Goal: Information Seeking & Learning: Learn about a topic

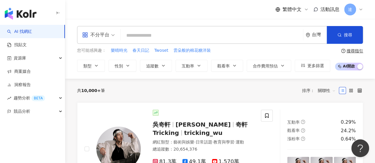
drag, startPoint x: 314, startPoint y: 98, endPoint x: 309, endPoint y: 93, distance: 6.5
click at [312, 94] on div "共 10,000+ 筆 排序： 關聯性" at bounding box center [220, 91] width 286 height 24
click at [96, 66] on icon "button" at bounding box center [96, 65] width 5 height 5
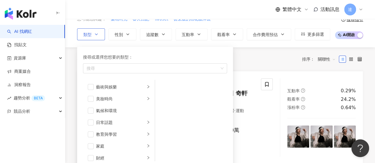
scroll to position [59, 0]
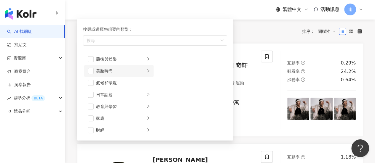
click at [110, 73] on div "美妝時尚" at bounding box center [120, 71] width 49 height 7
click at [173, 60] on div "保養" at bounding box center [195, 59] width 54 height 7
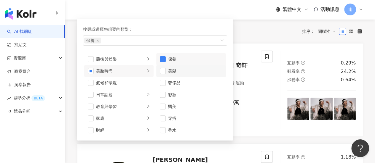
click at [173, 71] on div "美髮" at bounding box center [195, 71] width 54 height 7
click at [174, 95] on div "彩妝" at bounding box center [195, 95] width 54 height 7
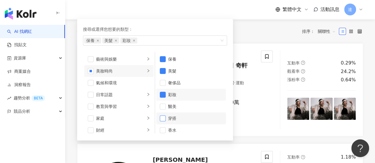
click at [164, 116] on span "button" at bounding box center [163, 119] width 6 height 6
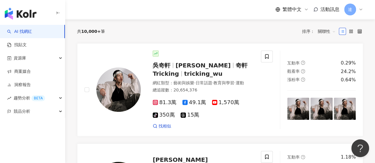
click at [278, 27] on div "共 10,000+ 筆 排序： 關聯性" at bounding box center [220, 31] width 286 height 9
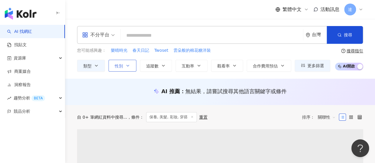
click at [128, 65] on icon "button" at bounding box center [127, 65] width 5 height 5
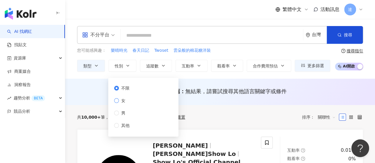
click at [119, 101] on span "女" at bounding box center [123, 101] width 9 height 7
click at [150, 68] on span "追蹤數" at bounding box center [152, 66] width 12 height 5
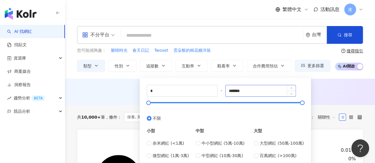
scroll to position [30, 0]
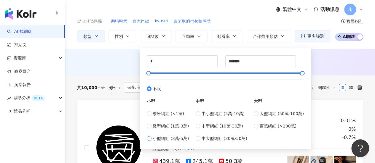
click at [180, 138] on span "小型網紅 (3萬-5萬)" at bounding box center [171, 138] width 36 height 7
type input "*****"
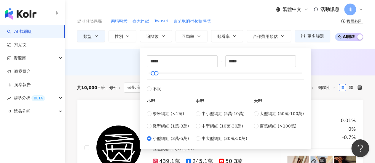
click at [323, 58] on div "AI 推薦 ： 無結果，請嘗試搜尋其他語言關鍵字或條件" at bounding box center [220, 61] width 286 height 7
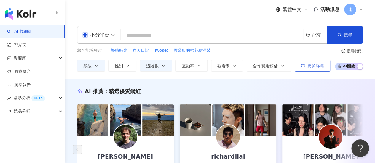
click at [324, 66] on button "更多篩選" at bounding box center [313, 66] width 36 height 12
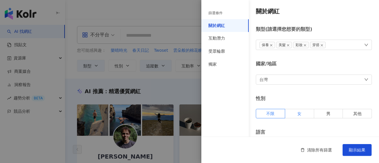
click at [299, 113] on span "女" at bounding box center [300, 113] width 4 height 5
click at [190, 84] on div at bounding box center [189, 81] width 379 height 163
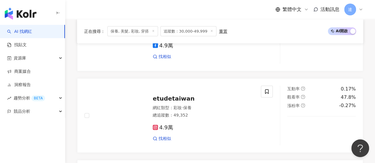
scroll to position [593, 0]
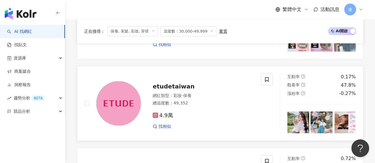
click at [171, 83] on span "etudetaiwan" at bounding box center [174, 86] width 42 height 7
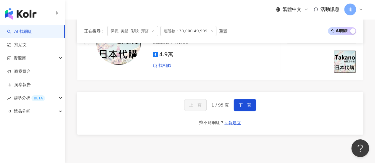
scroll to position [1186, 0]
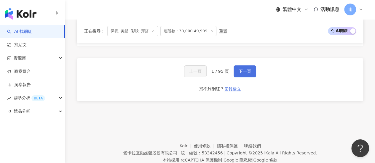
click at [238, 66] on button "下一頁" at bounding box center [245, 72] width 23 height 12
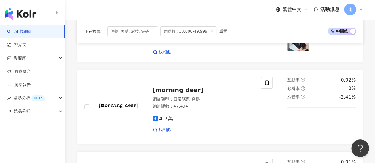
scroll to position [949, 0]
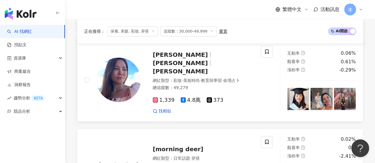
click at [178, 52] on span "Sandy Chen" at bounding box center [180, 54] width 55 height 7
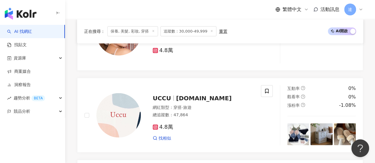
scroll to position [771, 0]
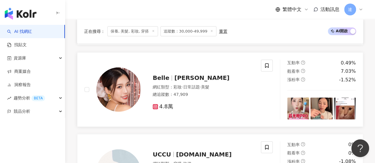
click at [176, 74] on span "凱莎" at bounding box center [201, 77] width 55 height 7
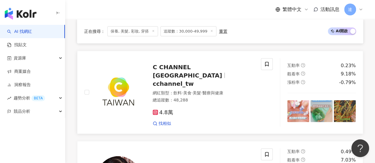
scroll to position [622, 0]
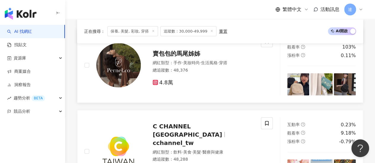
click at [179, 57] on span "賣包包的馬尾姊姊" at bounding box center [176, 53] width 47 height 7
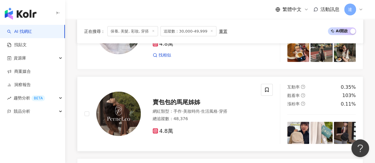
scroll to position [534, 0]
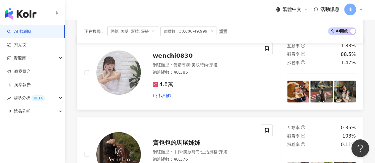
click at [177, 59] on span "wenchi0830" at bounding box center [173, 55] width 40 height 7
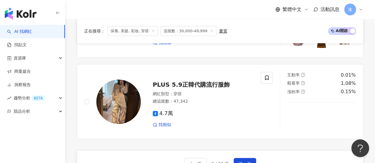
scroll to position [1097, 0]
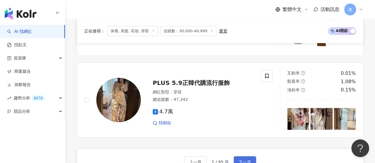
click at [240, 160] on span "下一頁" at bounding box center [245, 162] width 12 height 5
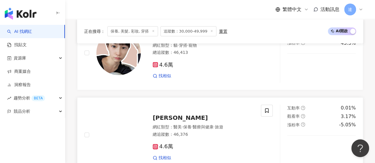
scroll to position [865, 0]
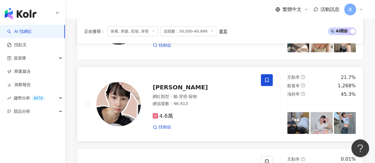
click at [169, 89] on span "莉莉喵喵" at bounding box center [180, 87] width 55 height 7
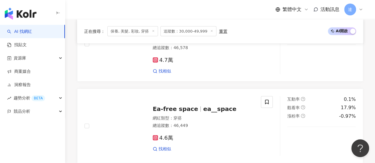
scroll to position [628, 0]
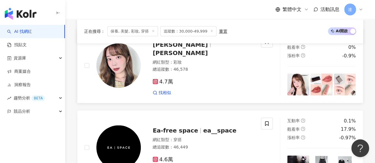
click at [173, 48] on span "Jessie Jane" at bounding box center [180, 44] width 55 height 7
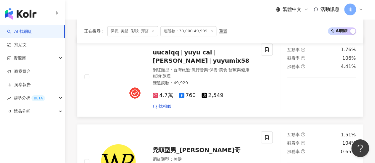
scroll to position [421, 0]
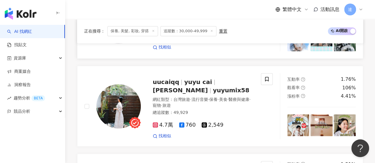
click at [207, 56] on link "子子 網紅類型 ： 藝術與娛樂 · 美妝時尚 · 日常話題 · 生活風格 · 穿搭 總追蹤數 ： 46,778 4.7萬 找相似 互動率 0.33% 觀看率 …" at bounding box center [220, 21] width 286 height 75
click at [186, 84] on span "yuyu cai" at bounding box center [198, 82] width 28 height 7
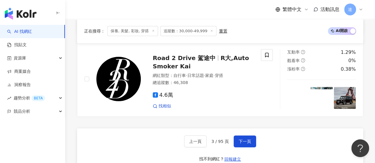
scroll to position [1107, 0]
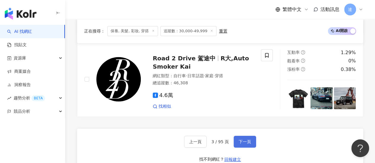
click at [245, 143] on span "下一頁" at bounding box center [245, 142] width 12 height 5
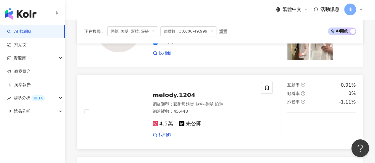
scroll to position [1012, 0]
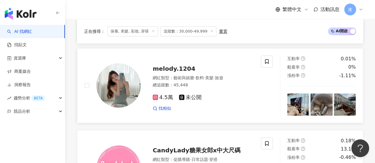
click at [162, 70] on span "melody.1204" at bounding box center [174, 68] width 43 height 7
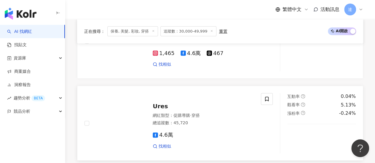
scroll to position [686, 0]
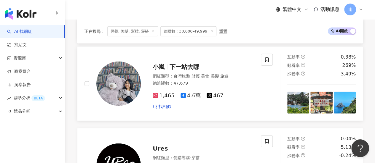
click at [182, 71] on span "下一站去哪" at bounding box center [185, 66] width 30 height 7
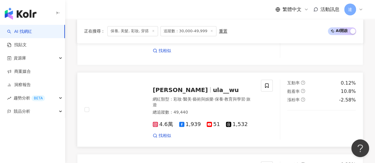
scroll to position [508, 0]
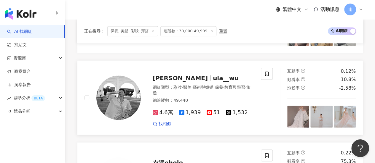
click at [174, 79] on span "Ula 吳侑函" at bounding box center [180, 77] width 55 height 7
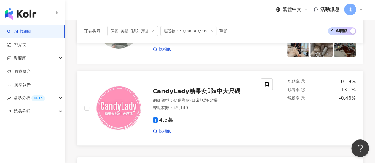
scroll to position [1131, 0]
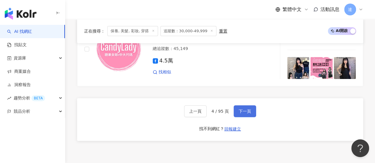
click at [244, 114] on span "下一頁" at bounding box center [245, 111] width 12 height 5
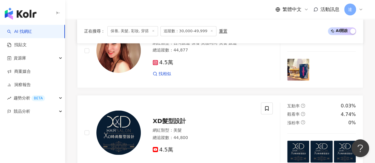
scroll to position [452, 0]
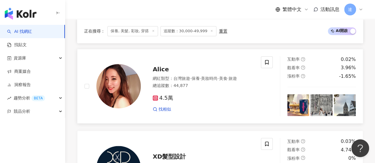
click at [165, 66] on span "Alice" at bounding box center [161, 69] width 16 height 7
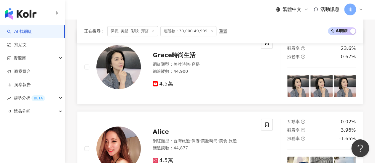
scroll to position [333, 0]
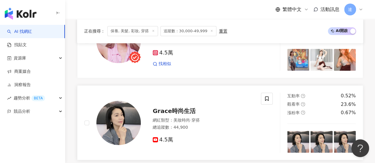
click at [166, 108] on span "Grace時尚生活" at bounding box center [174, 111] width 43 height 7
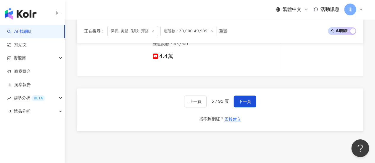
scroll to position [1193, 0]
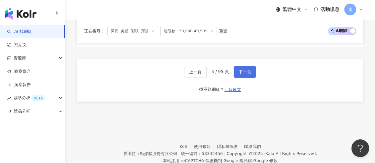
click at [247, 70] on span "下一頁" at bounding box center [245, 72] width 12 height 5
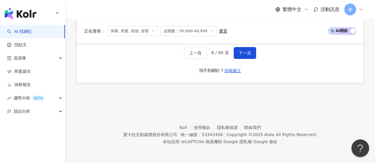
scroll to position [1101, 0]
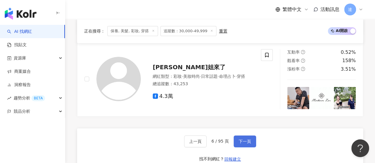
click at [242, 141] on span "下一頁" at bounding box center [245, 141] width 12 height 5
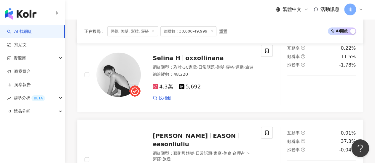
scroll to position [686, 0]
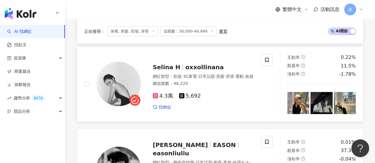
click at [167, 67] on span "Selina H" at bounding box center [167, 67] width 28 height 7
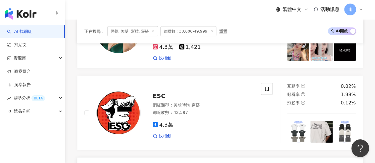
scroll to position [538, 0]
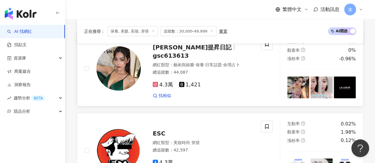
click at [191, 51] on span "GISELLE陳嫣美麗提昇日記" at bounding box center [192, 47] width 79 height 7
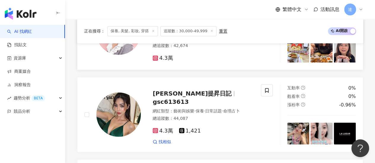
scroll to position [449, 0]
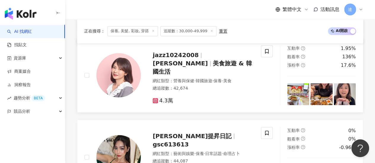
click at [205, 60] on span "羅小渝" at bounding box center [180, 63] width 55 height 7
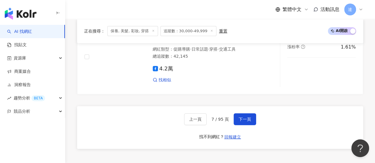
scroll to position [1190, 0]
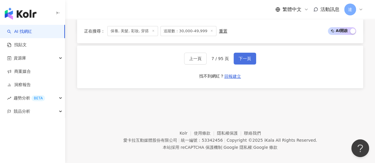
click at [243, 56] on span "下一頁" at bounding box center [245, 58] width 12 height 5
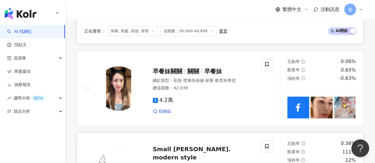
scroll to position [330, 0]
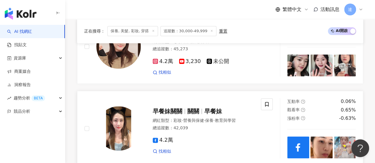
click at [190, 108] on span "關關" at bounding box center [193, 111] width 12 height 7
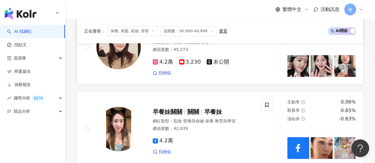
scroll to position [271, 0]
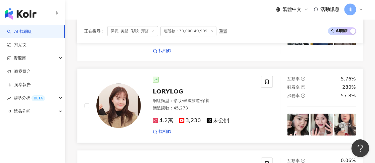
click at [172, 88] on span "LORYLOG" at bounding box center [168, 91] width 31 height 7
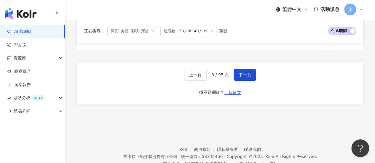
scroll to position [1190, 0]
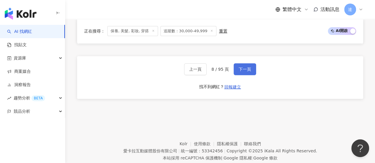
click at [240, 63] on button "下一頁" at bounding box center [245, 69] width 23 height 12
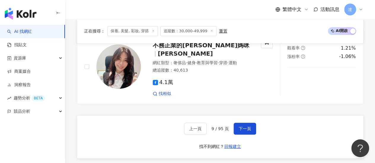
scroll to position [1107, 0]
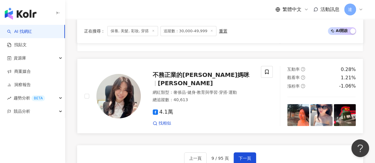
click at [191, 71] on span "不務正業的Lisa媽咪" at bounding box center [201, 74] width 97 height 7
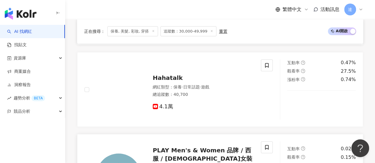
scroll to position [929, 0]
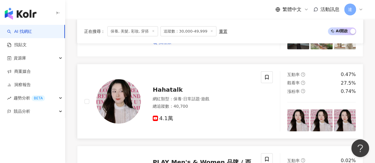
click at [165, 86] on span "Hahatalk" at bounding box center [168, 89] width 30 height 7
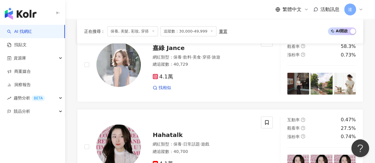
scroll to position [840, 0]
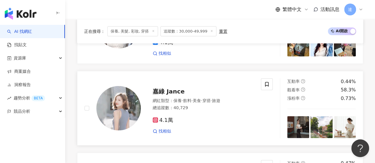
click at [159, 88] on span "嘉綠 Jance" at bounding box center [169, 91] width 32 height 7
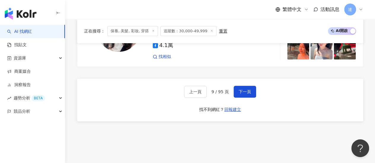
scroll to position [1195, 0]
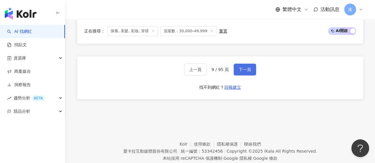
click at [239, 67] on span "下一頁" at bounding box center [245, 69] width 12 height 5
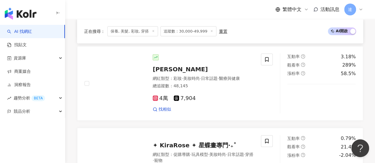
scroll to position [929, 0]
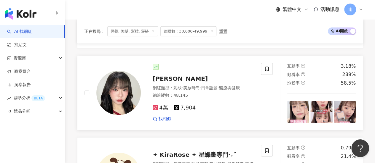
click at [155, 82] on span "laura" at bounding box center [180, 78] width 55 height 7
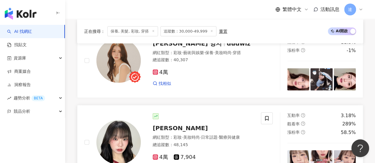
scroll to position [840, 0]
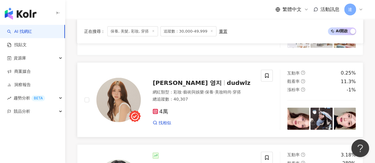
click at [180, 83] on span "蓁蓁 영지" at bounding box center [190, 82] width 74 height 7
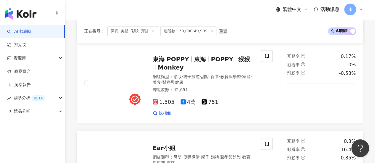
scroll to position [514, 0]
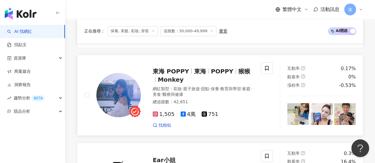
click at [194, 73] on span "東海" at bounding box center [200, 71] width 12 height 7
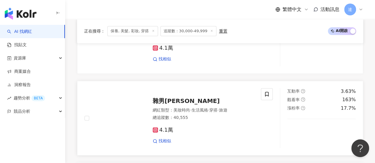
scroll to position [277, 0]
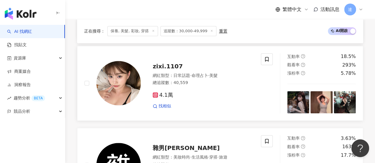
click at [159, 69] on span "zixi.1107" at bounding box center [168, 66] width 30 height 7
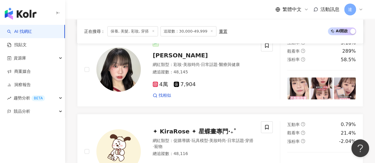
scroll to position [1018, 0]
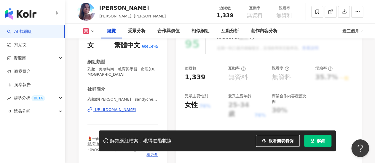
scroll to position [59, 0]
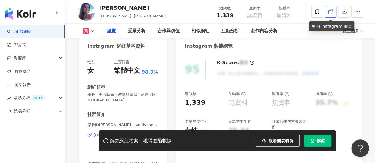
click at [330, 12] on icon at bounding box center [330, 11] width 5 height 5
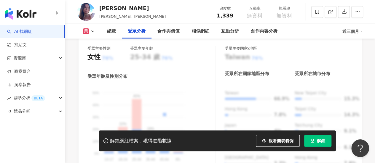
scroll to position [599, 0]
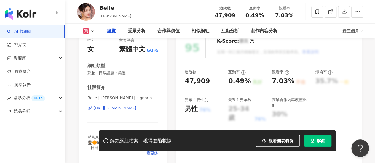
scroll to position [30, 0]
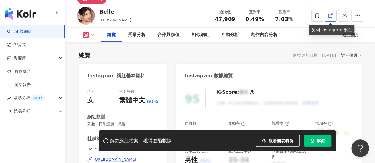
click at [331, 16] on icon at bounding box center [330, 15] width 5 height 5
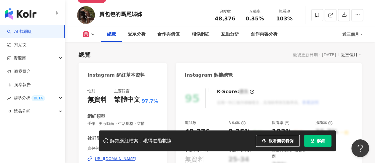
scroll to position [30, 0]
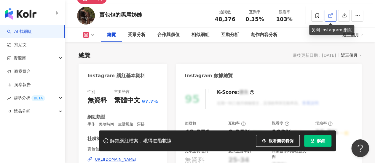
click at [333, 16] on icon at bounding box center [330, 15] width 5 height 5
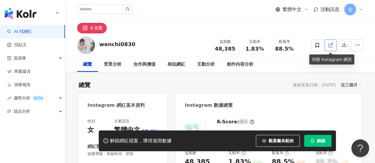
click at [331, 44] on icon at bounding box center [330, 45] width 5 height 5
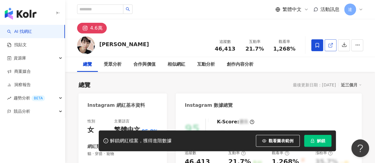
click at [333, 44] on icon at bounding box center [330, 45] width 5 height 5
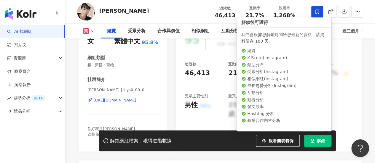
click at [314, 143] on button "解鎖" at bounding box center [317, 141] width 27 height 12
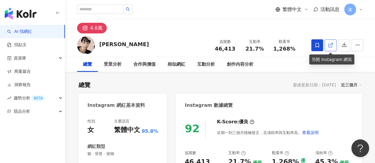
click at [329, 45] on icon at bounding box center [330, 45] width 5 height 5
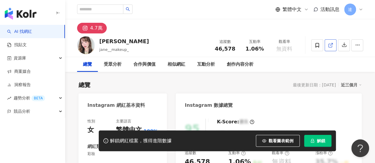
click at [332, 45] on icon at bounding box center [330, 45] width 5 height 5
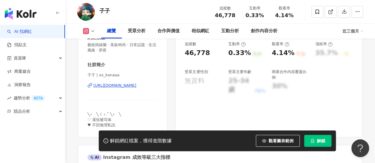
scroll to position [119, 0]
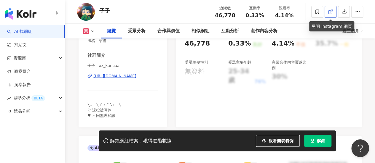
click at [330, 12] on icon at bounding box center [330, 11] width 5 height 5
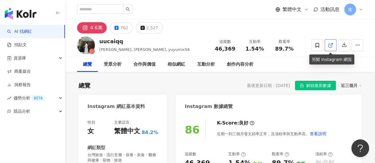
click at [329, 45] on icon at bounding box center [330, 45] width 5 height 5
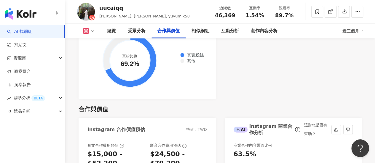
scroll to position [741, 0]
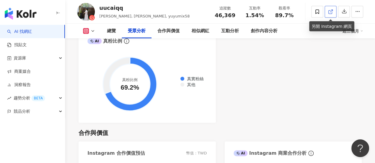
click at [330, 13] on icon at bounding box center [330, 11] width 5 height 5
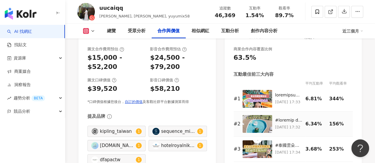
scroll to position [949, 0]
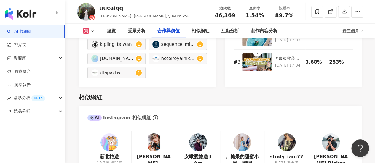
click at [242, 134] on img at bounding box center [242, 143] width 18 height 18
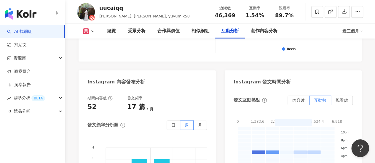
scroll to position [1541, 0]
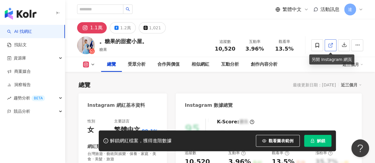
click at [333, 46] on link at bounding box center [331, 45] width 12 height 12
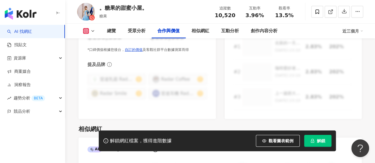
scroll to position [1008, 0]
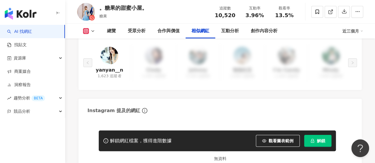
click at [116, 55] on img at bounding box center [109, 56] width 18 height 18
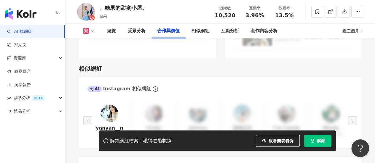
scroll to position [889, 0]
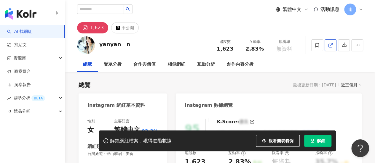
click at [328, 45] on icon at bounding box center [330, 45] width 5 height 5
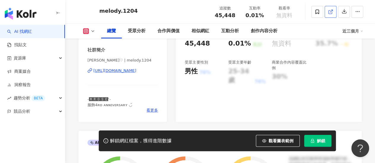
scroll to position [30, 0]
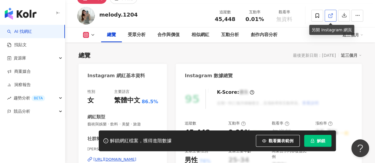
click at [331, 14] on icon at bounding box center [330, 15] width 5 height 5
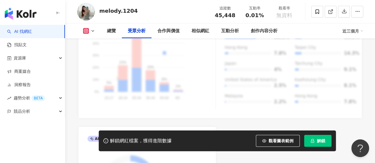
scroll to position [534, 0]
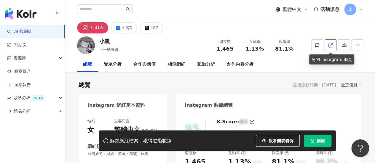
click at [328, 46] on icon at bounding box center [329, 45] width 3 height 3
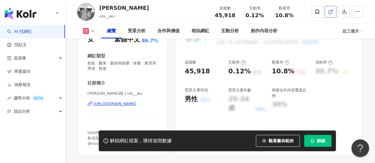
scroll to position [119, 0]
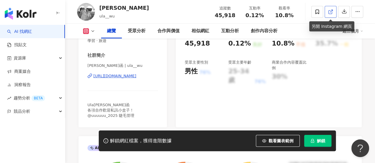
click at [330, 12] on icon at bounding box center [330, 11] width 5 height 5
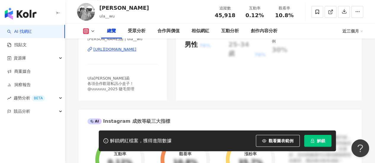
scroll to position [148, 0]
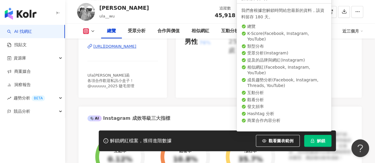
click at [318, 140] on span "解鎖" at bounding box center [321, 141] width 8 height 5
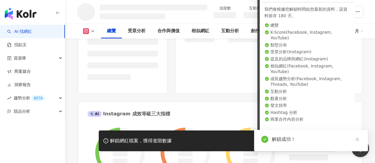
scroll to position [149, 0]
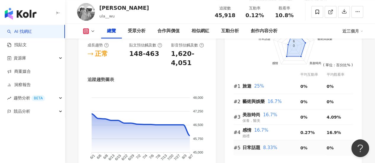
scroll to position [385, 0]
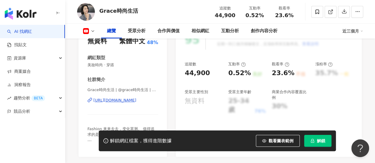
scroll to position [237, 0]
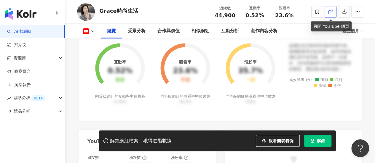
click at [329, 9] on icon at bounding box center [330, 11] width 5 height 5
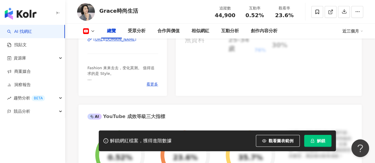
scroll to position [148, 0]
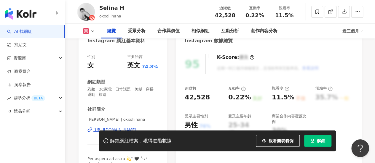
scroll to position [89, 0]
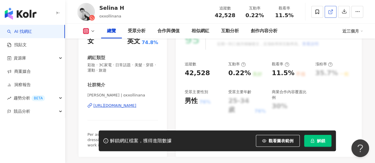
click at [331, 12] on icon at bounding box center [330, 11] width 5 height 5
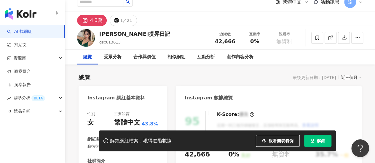
scroll to position [119, 0]
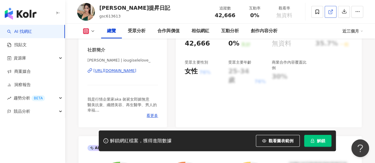
click at [330, 12] on icon at bounding box center [330, 11] width 5 height 5
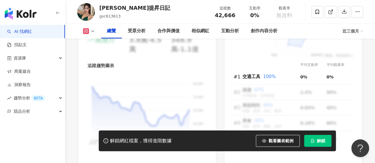
scroll to position [415, 0]
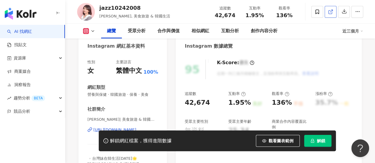
click at [329, 11] on icon at bounding box center [330, 11] width 5 height 5
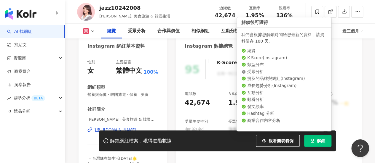
click at [323, 142] on span "解鎖" at bounding box center [321, 141] width 8 height 5
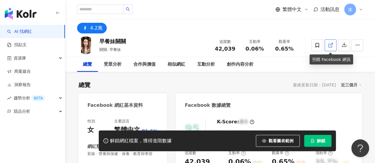
click at [330, 45] on icon at bounding box center [330, 45] width 5 height 5
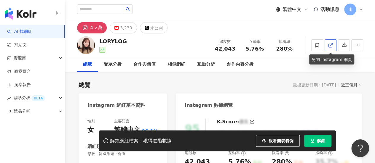
click at [329, 45] on icon at bounding box center [330, 45] width 5 height 5
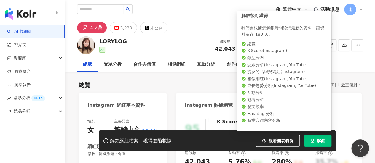
click at [321, 139] on span "解鎖" at bounding box center [321, 141] width 8 height 5
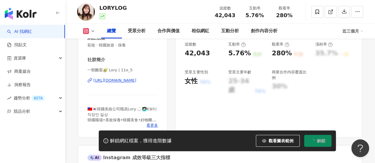
scroll to position [119, 0]
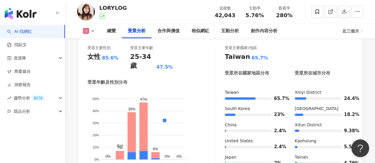
scroll to position [593, 0]
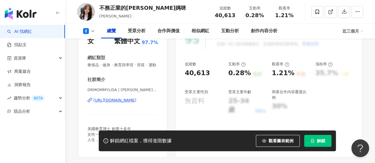
scroll to position [267, 0]
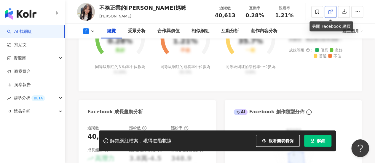
click at [332, 12] on icon at bounding box center [330, 11] width 5 height 5
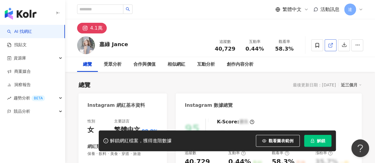
drag, startPoint x: 372, startPoint y: 57, endPoint x: 331, endPoint y: 44, distance: 42.8
click at [331, 44] on icon at bounding box center [330, 45] width 5 height 5
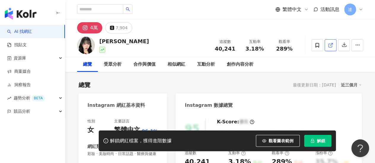
click at [331, 46] on icon at bounding box center [330, 45] width 5 height 5
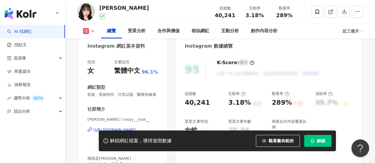
scroll to position [30, 0]
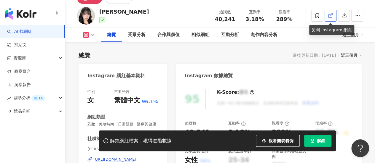
click at [329, 15] on icon at bounding box center [330, 15] width 5 height 5
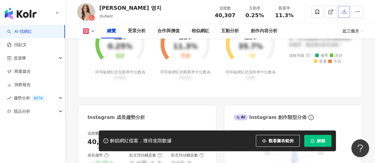
scroll to position [30, 0]
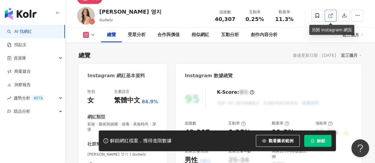
click at [331, 15] on icon at bounding box center [330, 15] width 5 height 5
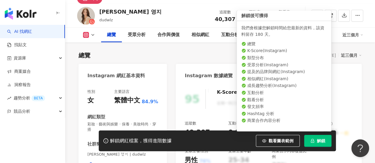
click at [320, 141] on span "解鎖" at bounding box center [321, 141] width 8 height 5
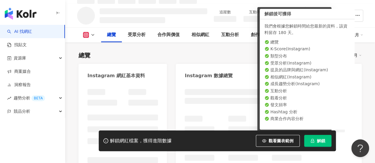
scroll to position [36, 0]
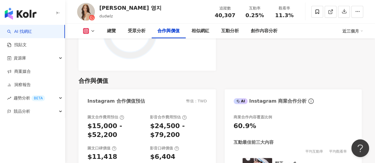
scroll to position [866, 0]
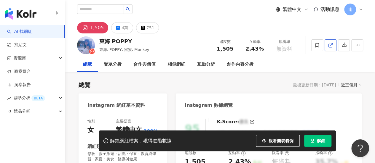
click at [328, 44] on icon at bounding box center [329, 45] width 3 height 3
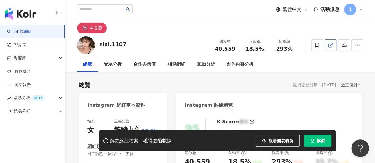
click at [328, 45] on icon at bounding box center [330, 45] width 5 height 5
